Goal: Transaction & Acquisition: Subscribe to service/newsletter

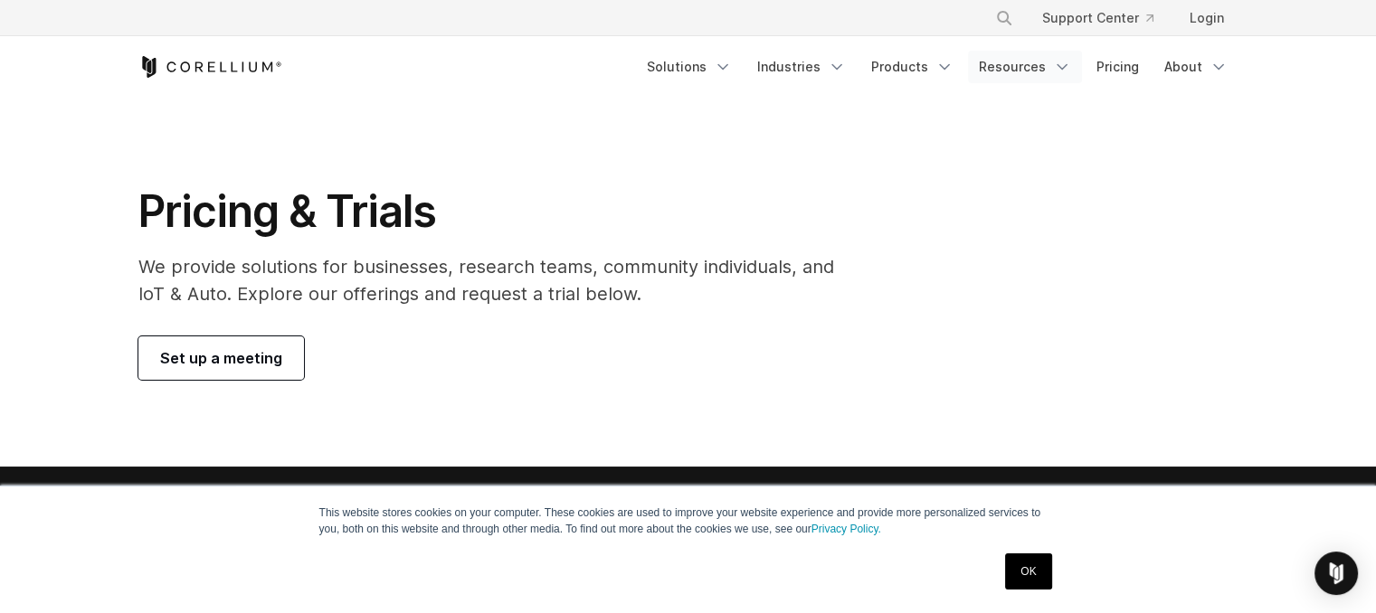
click at [1038, 69] on link "Resources" at bounding box center [1025, 67] width 114 height 33
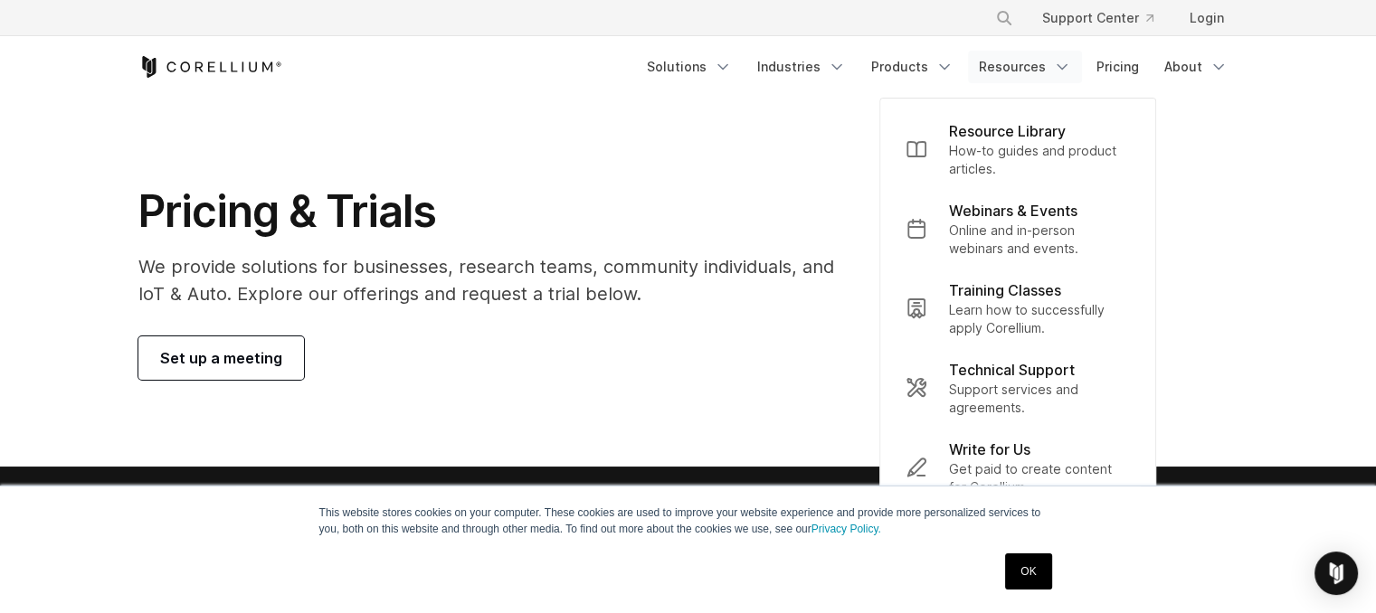
click at [1040, 65] on link "Resources" at bounding box center [1025, 67] width 114 height 33
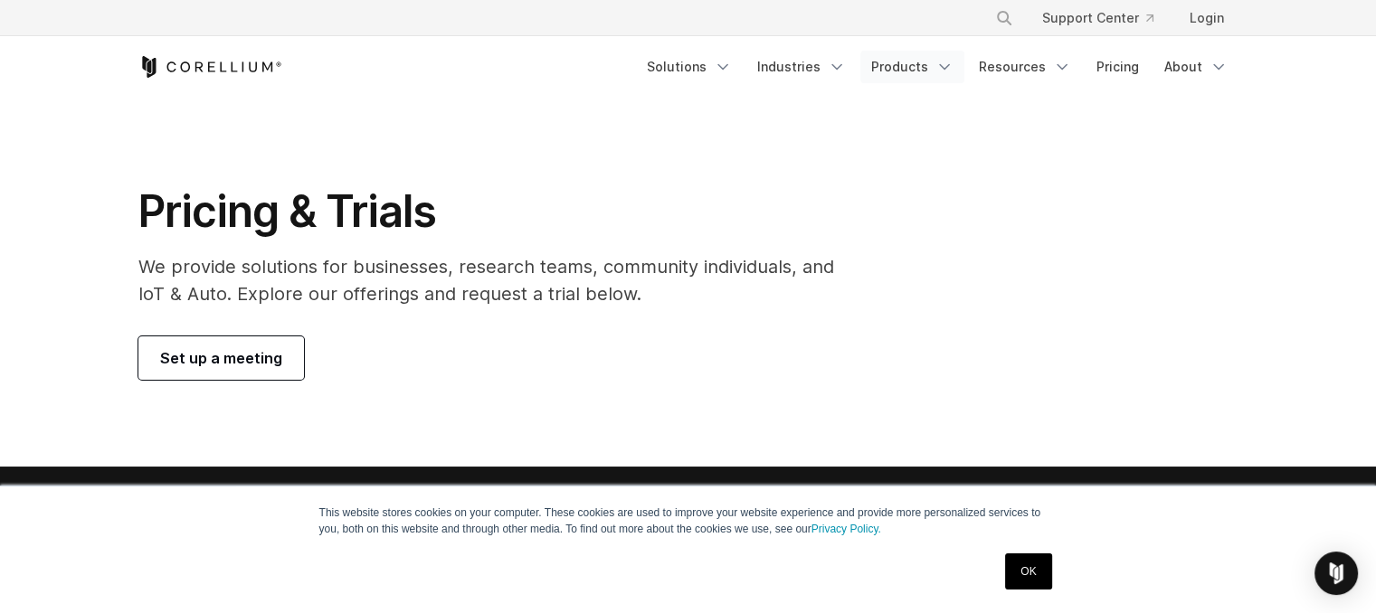
click at [942, 71] on icon "Navigation Menu" at bounding box center [944, 67] width 18 height 18
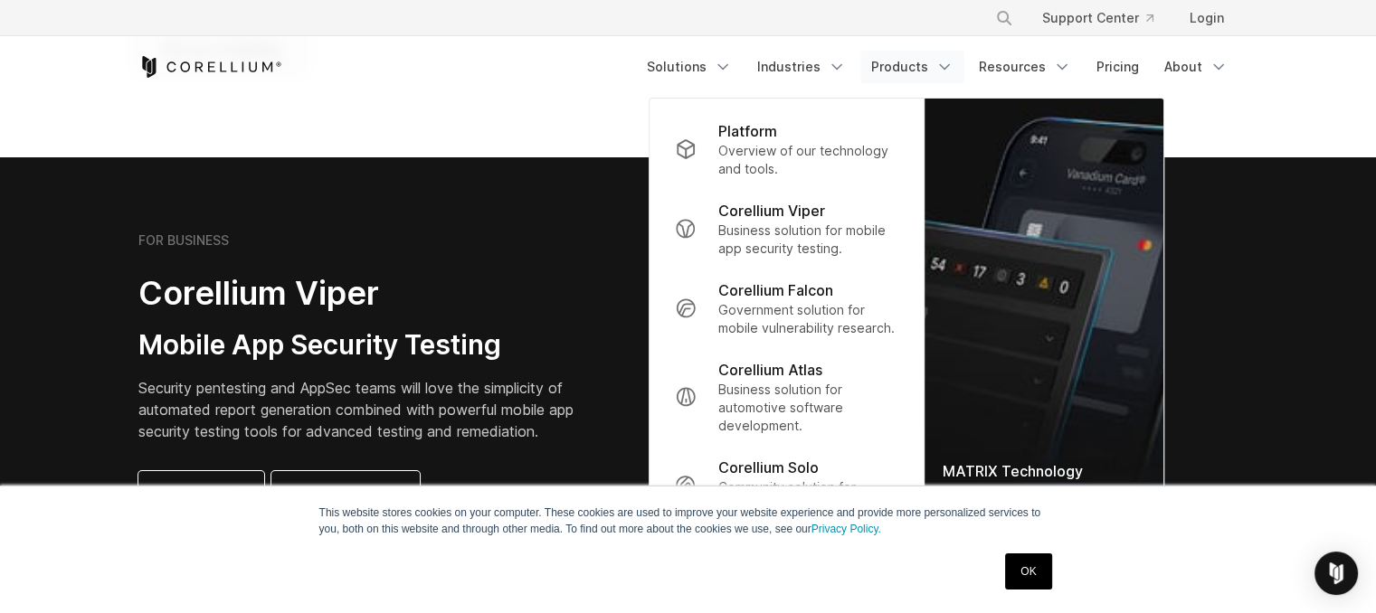
scroll to position [310, 0]
click at [832, 469] on div "Corellium Solo" at bounding box center [808, 468] width 180 height 22
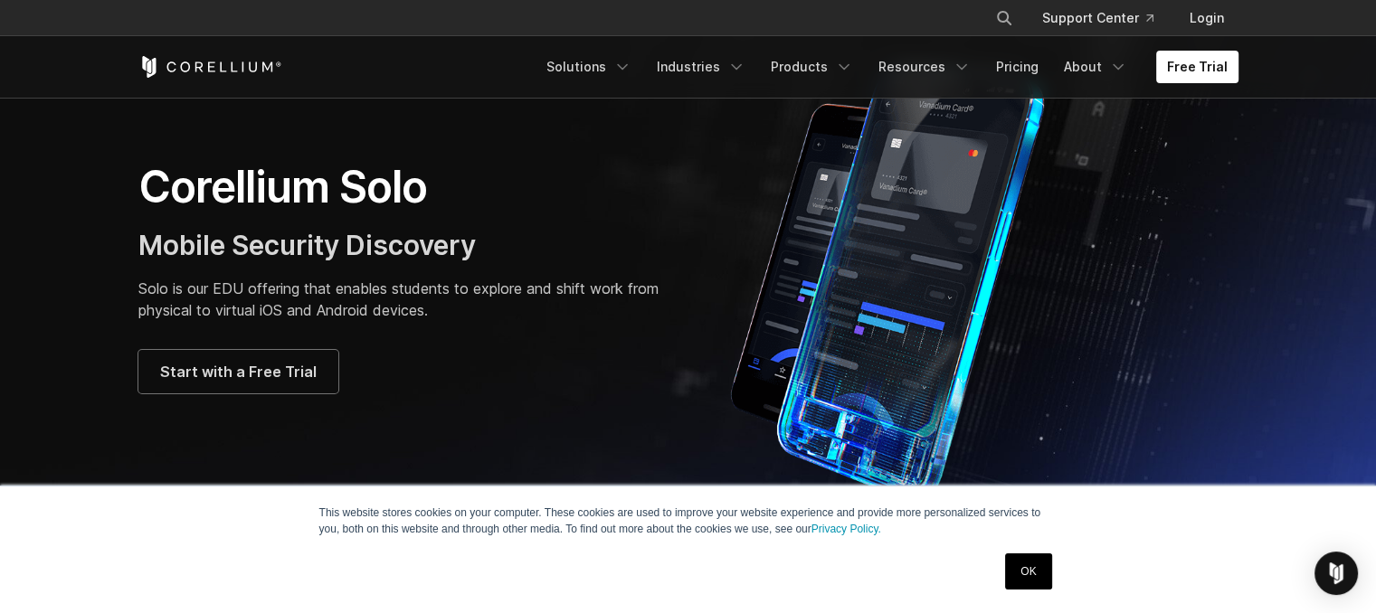
scroll to position [105, 0]
click at [261, 367] on span "Start with a Free Trial" at bounding box center [238, 372] width 156 height 22
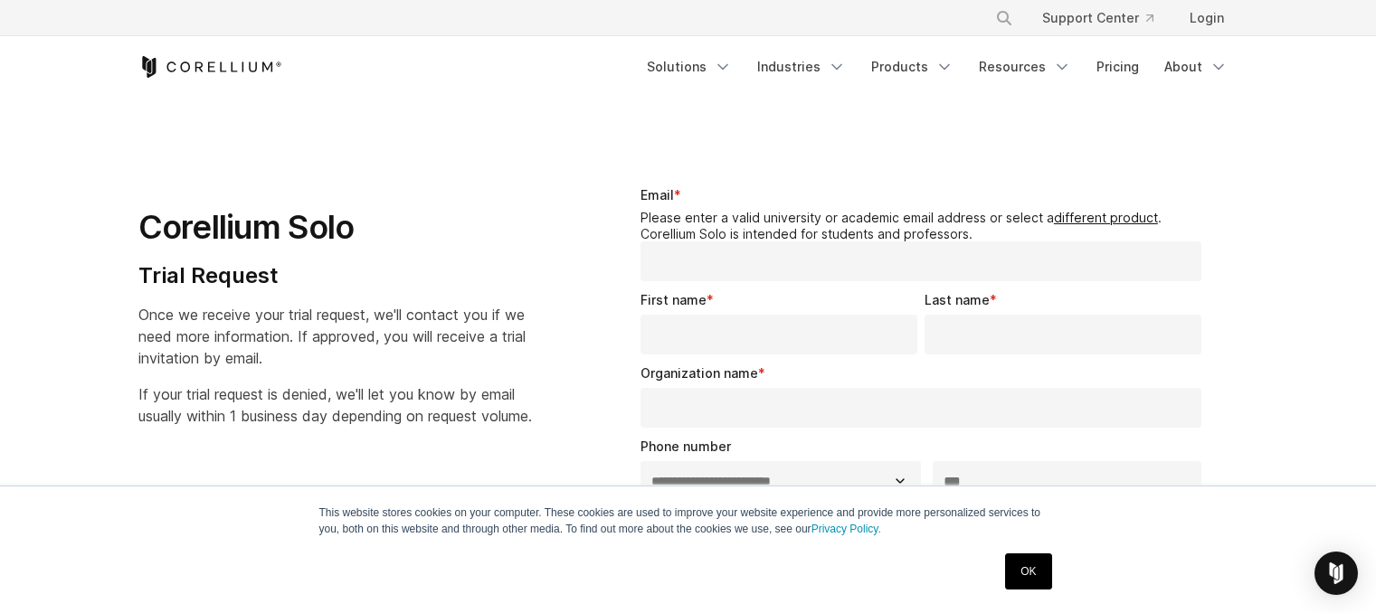
select select "**"
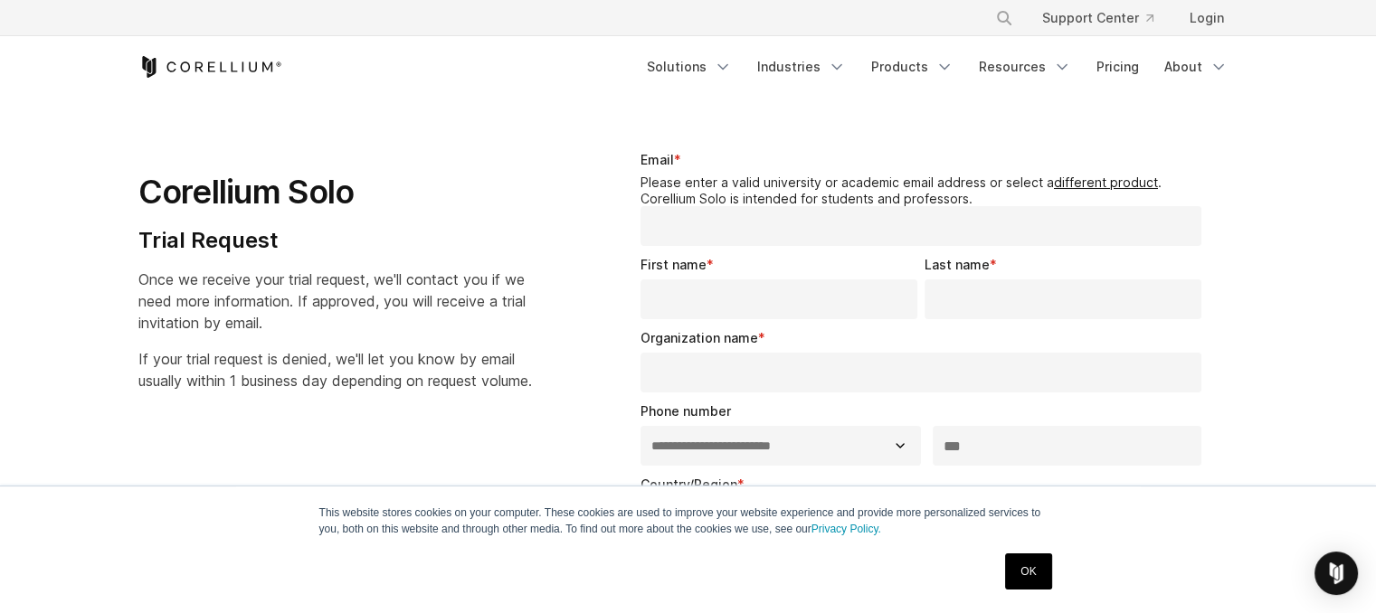
scroll to position [140, 0]
